Goal: Transaction & Acquisition: Purchase product/service

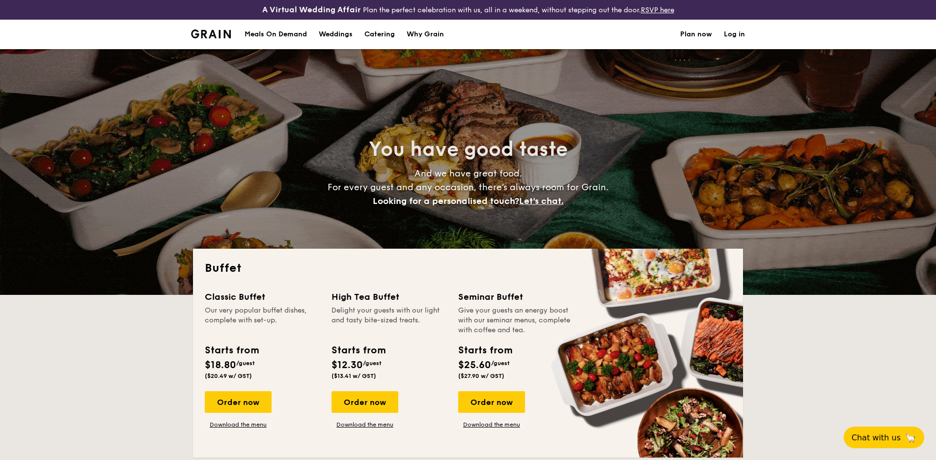
select select
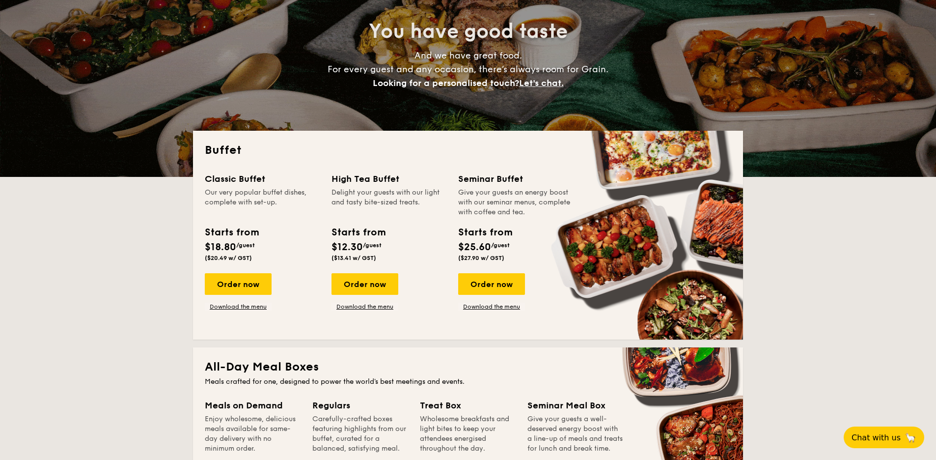
click at [507, 285] on div "Order now" at bounding box center [491, 284] width 67 height 22
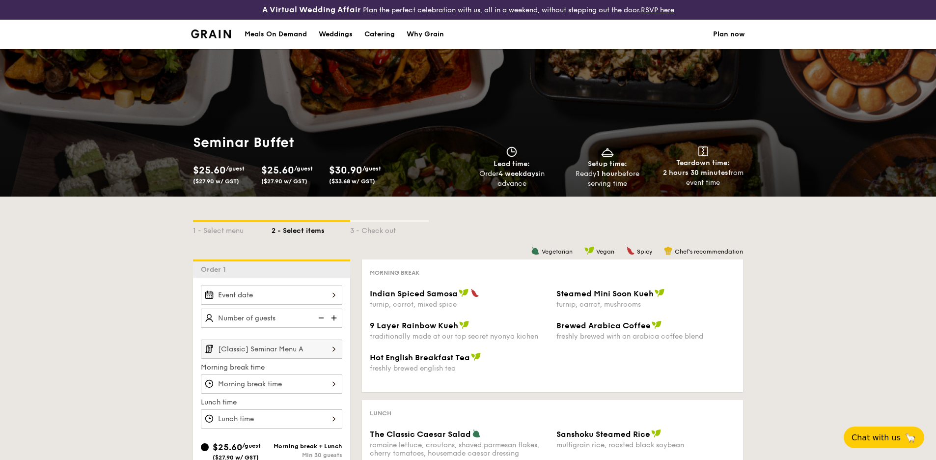
scroll to position [137, 0]
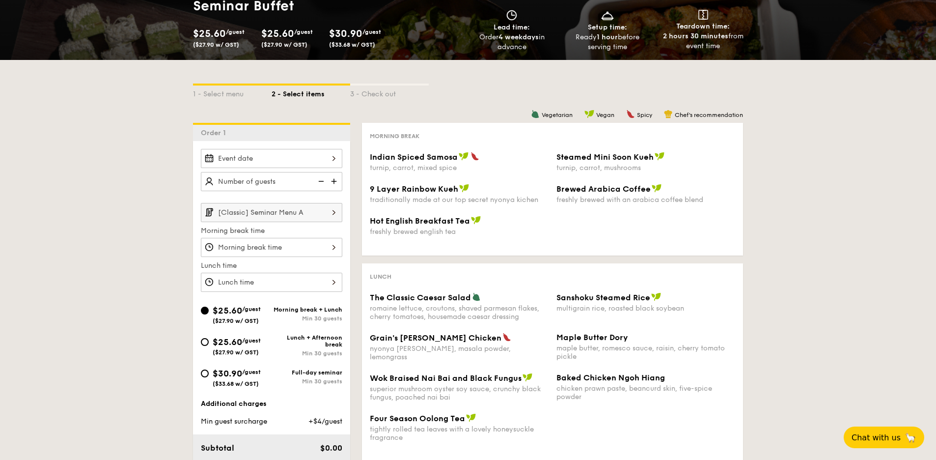
click at [317, 158] on div at bounding box center [271, 158] width 141 height 19
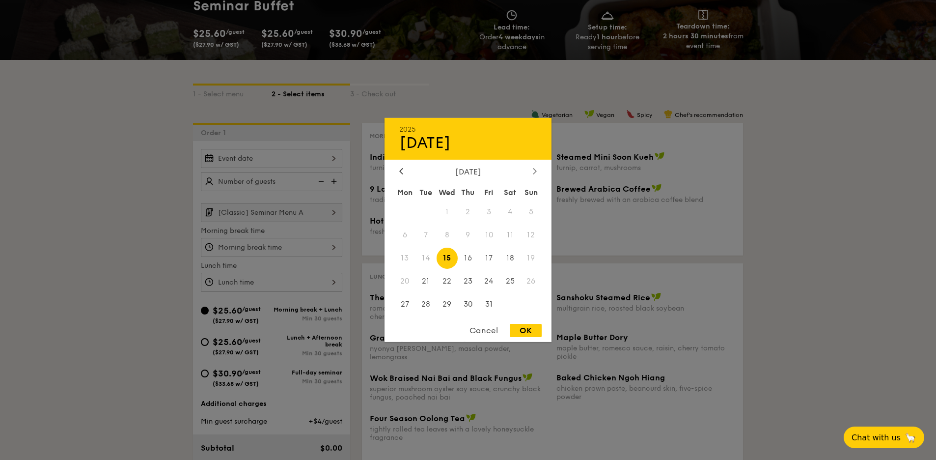
click at [531, 168] on div at bounding box center [534, 171] width 9 height 9
click at [425, 280] on span "18" at bounding box center [425, 280] width 21 height 21
click at [514, 324] on div "OK" at bounding box center [526, 330] width 32 height 13
type input "[DATE]"
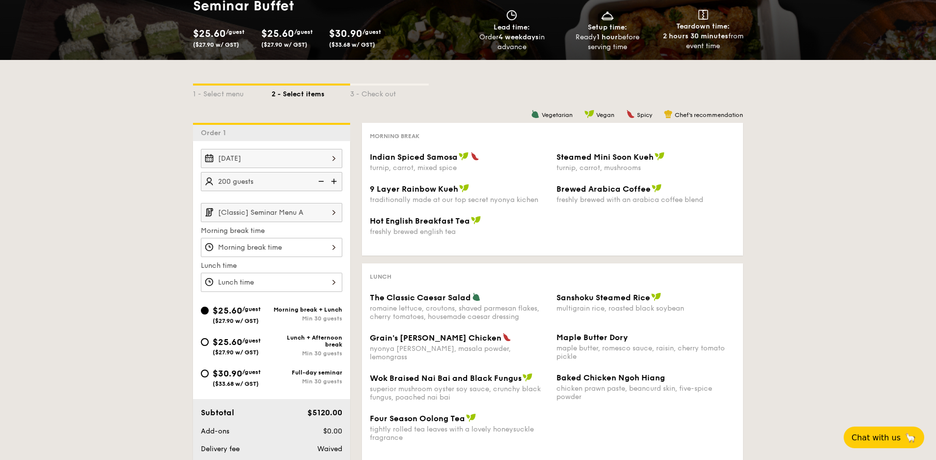
click at [137, 245] on div "1 - Select menu 2 - Select items 3 - Check out Order 1 [DATE] 200 guests [Class…" at bounding box center [468, 312] width 936 height 505
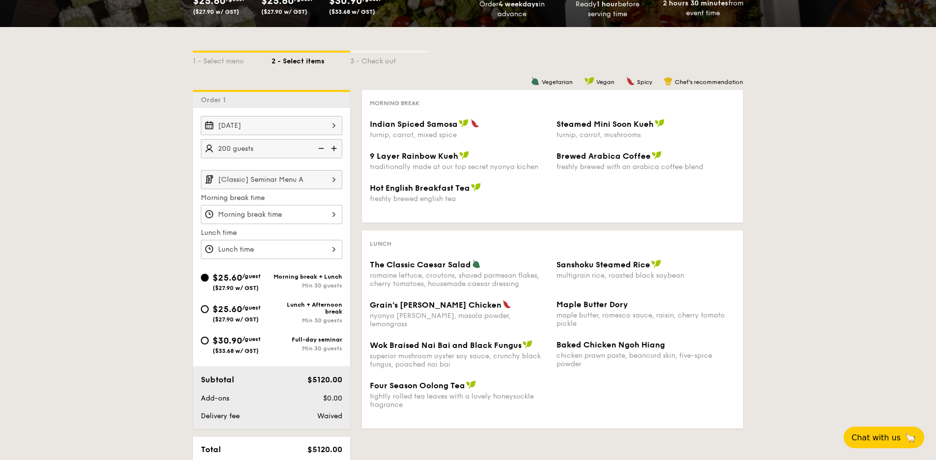
scroll to position [238, 0]
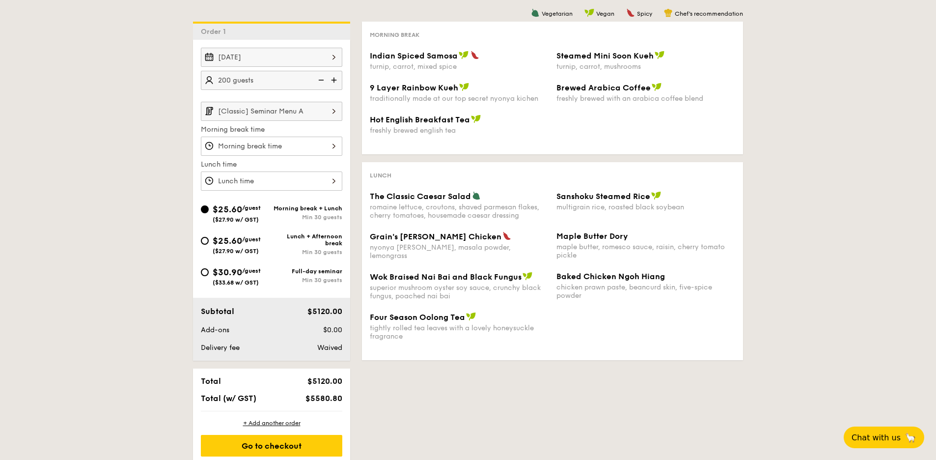
click at [337, 83] on img at bounding box center [335, 80] width 15 height 19
type input "215 guests"
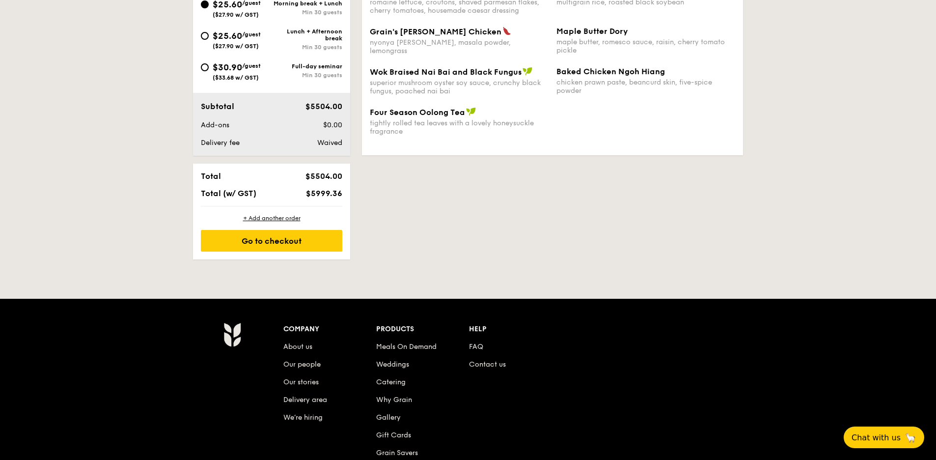
scroll to position [258, 0]
